Goal: Navigation & Orientation: Go to known website

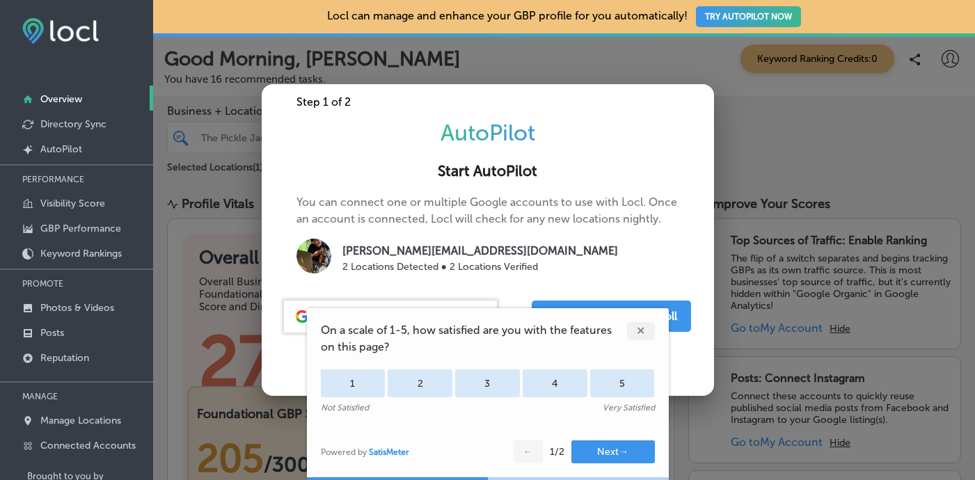
click at [644, 335] on div "✕" at bounding box center [641, 331] width 28 height 18
